Goal: Task Accomplishment & Management: Complete application form

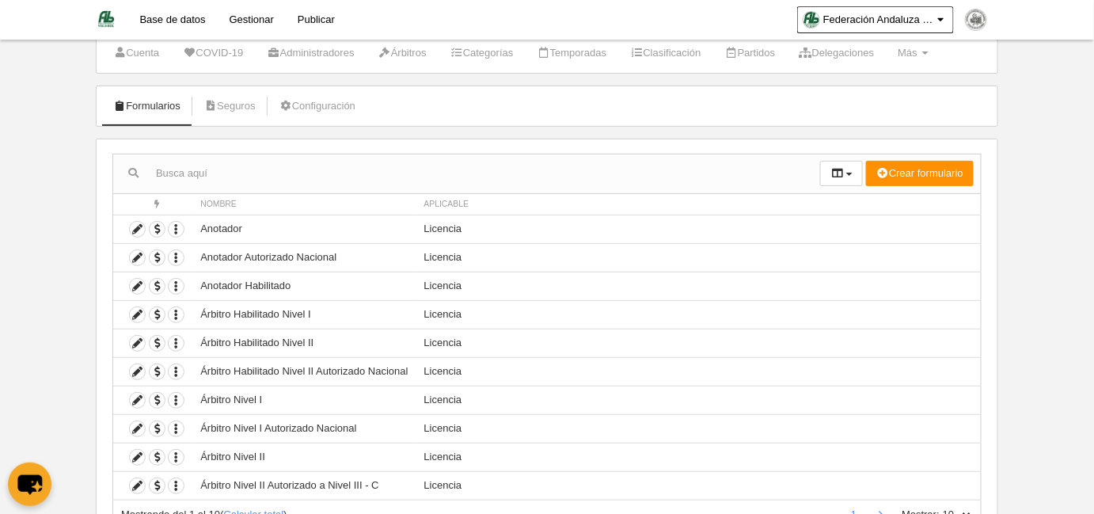
scroll to position [71, 0]
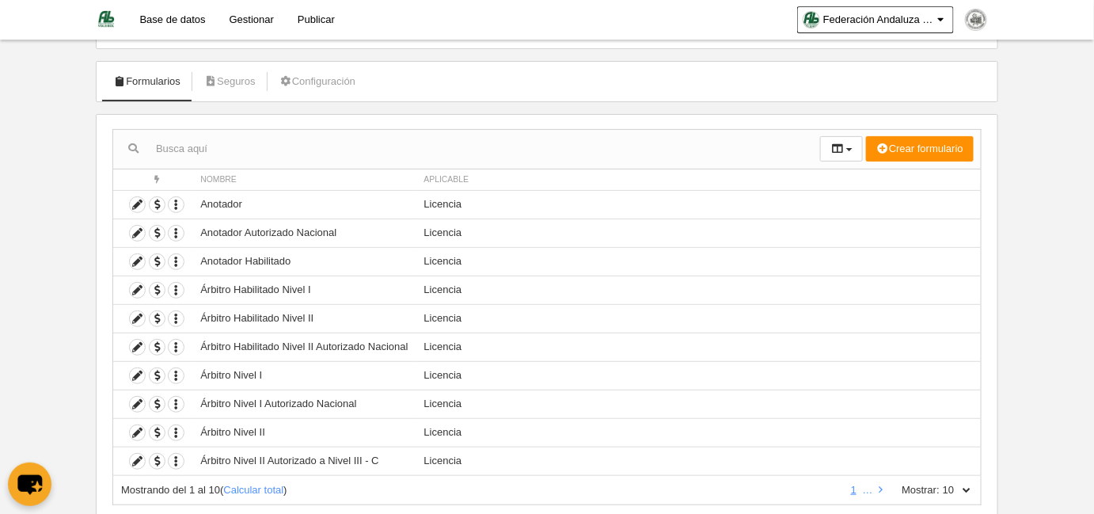
click at [265, 145] on input "text" at bounding box center [466, 149] width 707 height 24
type input "cur"
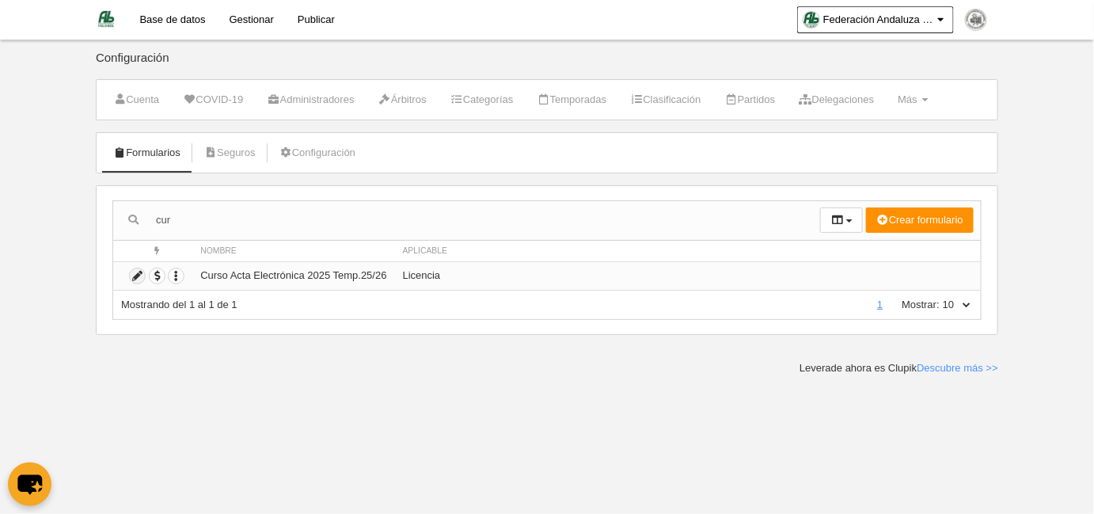
click at [130, 274] on icon at bounding box center [137, 275] width 15 height 15
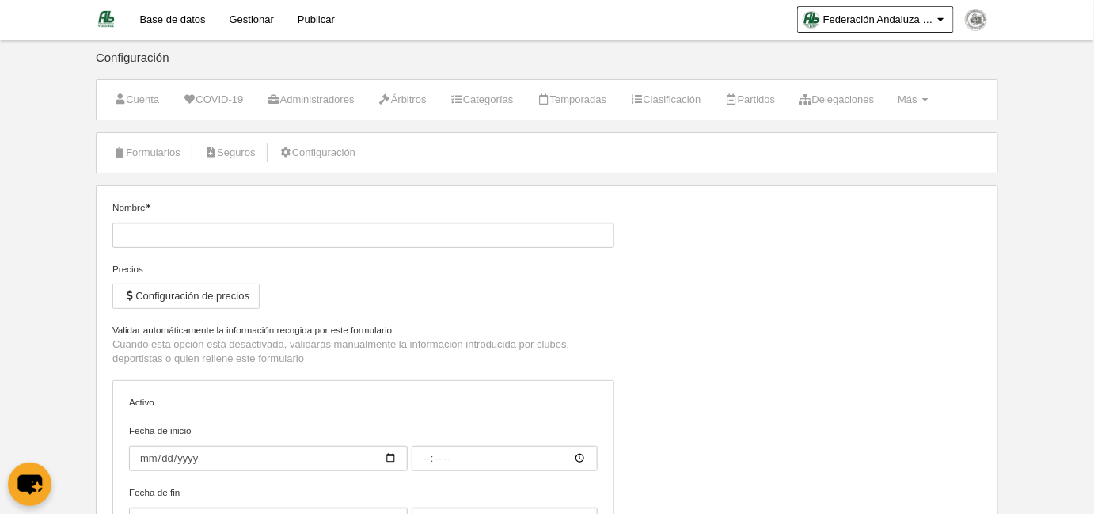
type input "Curso Acta Electrónica 2025 Temp.25/26"
checkbox input "true"
type input "[DATE]"
type input "00:00"
type input "[DATE]"
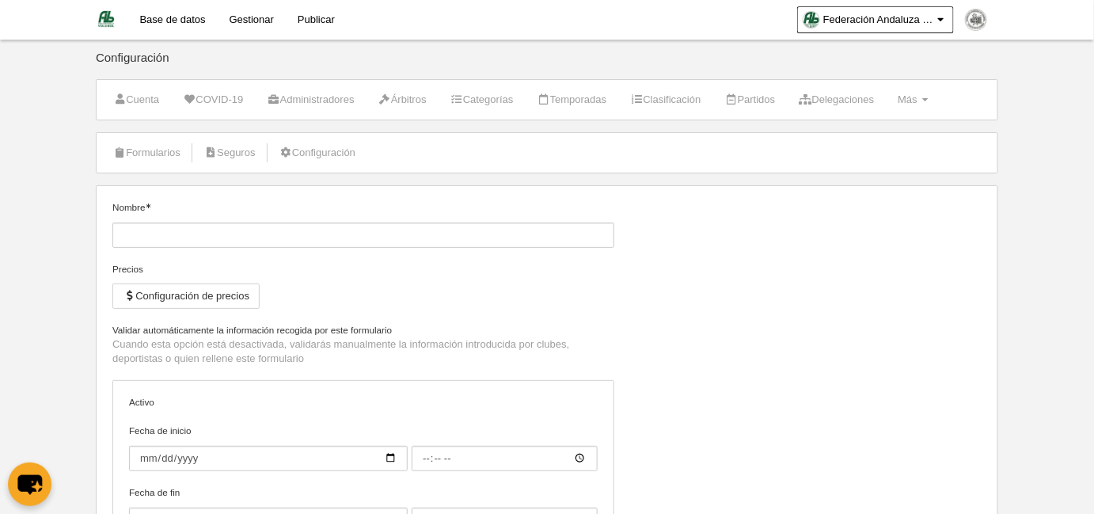
type input "09:00"
select select "selected"
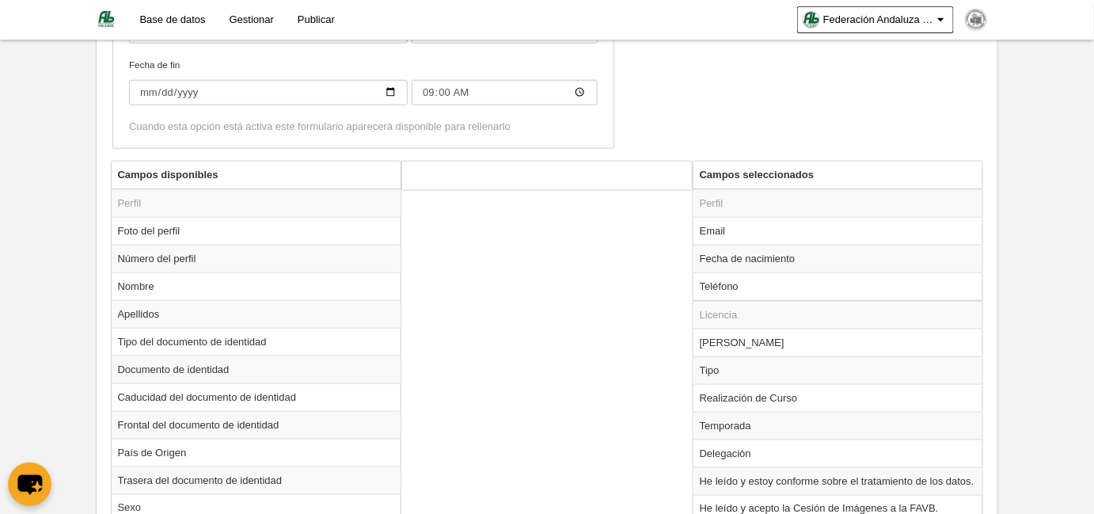
scroll to position [504, 0]
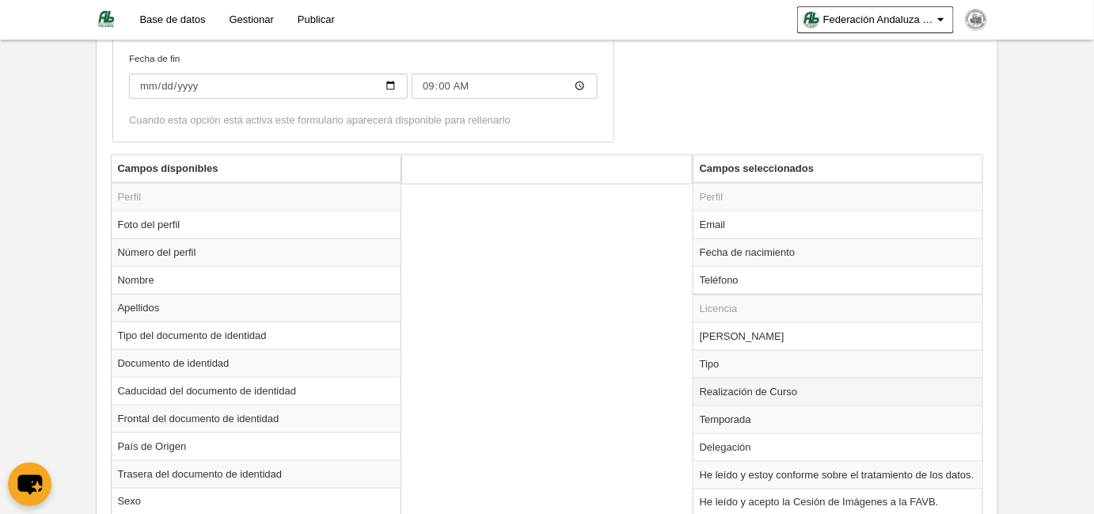
click at [756, 386] on td "Realización de Curso" at bounding box center [839, 392] width 290 height 28
radio input "true"
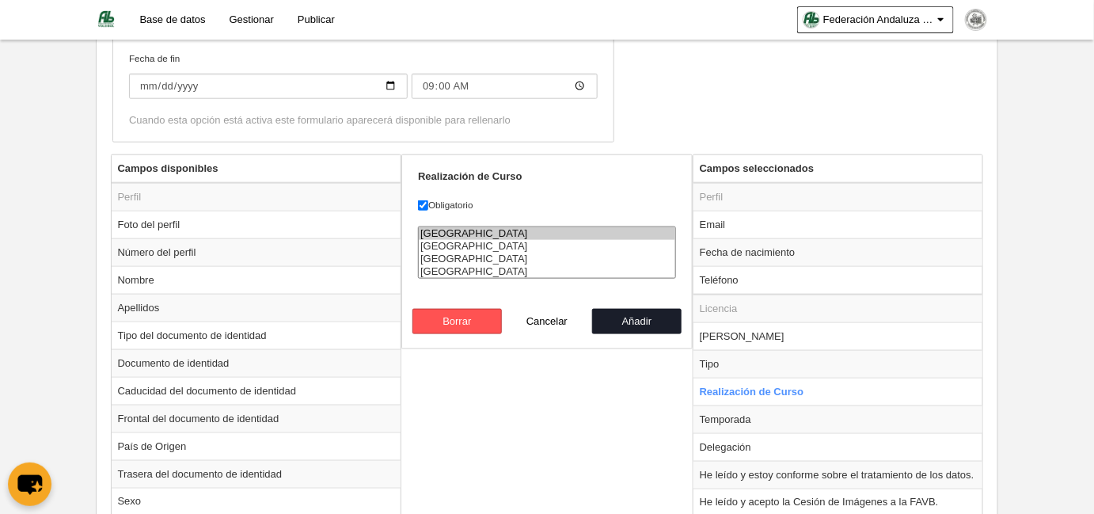
select select "[GEOGRAPHIC_DATA]"
click at [447, 256] on option "[GEOGRAPHIC_DATA]" at bounding box center [547, 259] width 257 height 13
click at [630, 323] on button "Añadir" at bounding box center [637, 321] width 90 height 25
radio input "false"
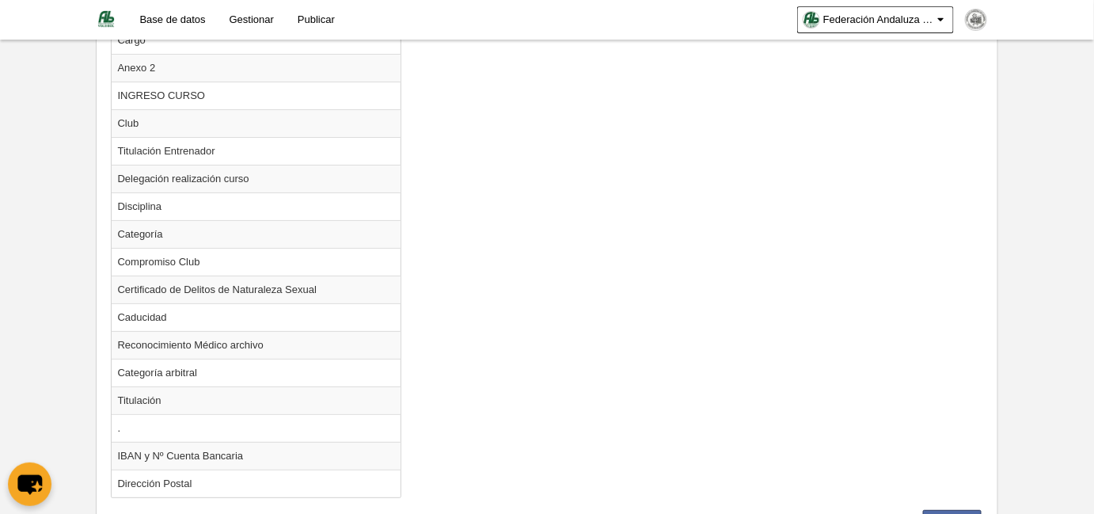
scroll to position [1968, 0]
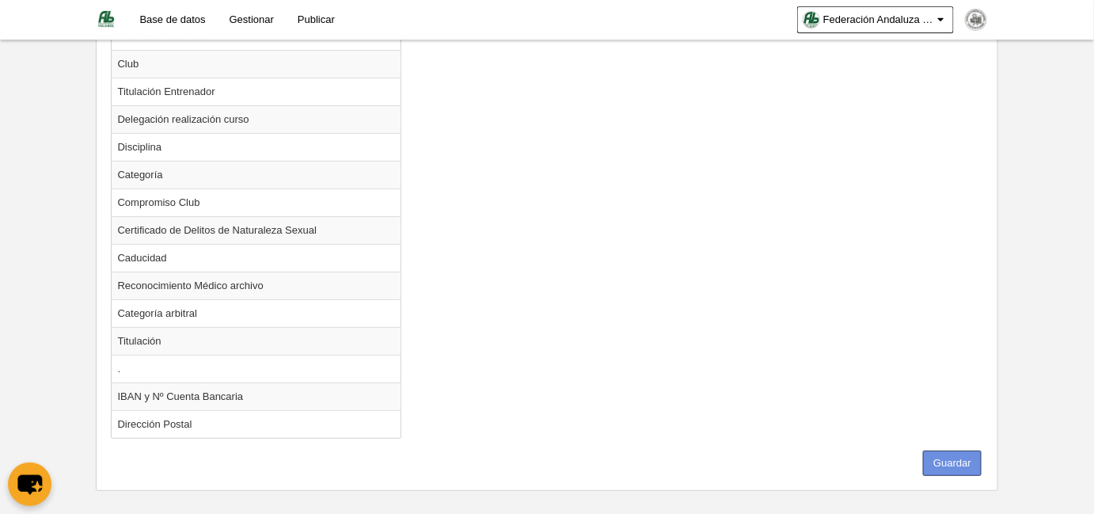
click at [946, 451] on button "Guardar" at bounding box center [952, 463] width 59 height 25
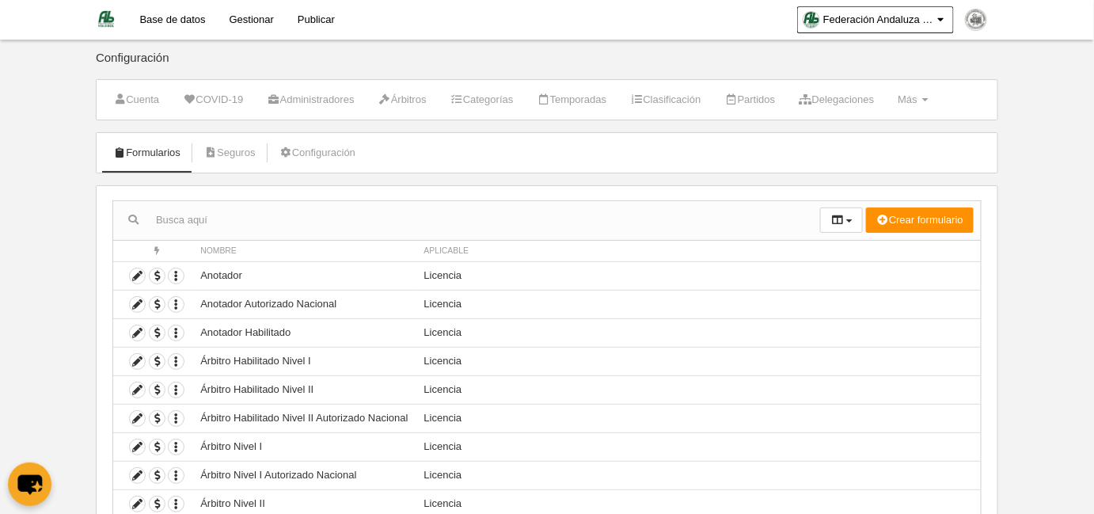
click at [253, 19] on link "Gestionar" at bounding box center [252, 20] width 68 height 40
